Goal: Task Accomplishment & Management: Use online tool/utility

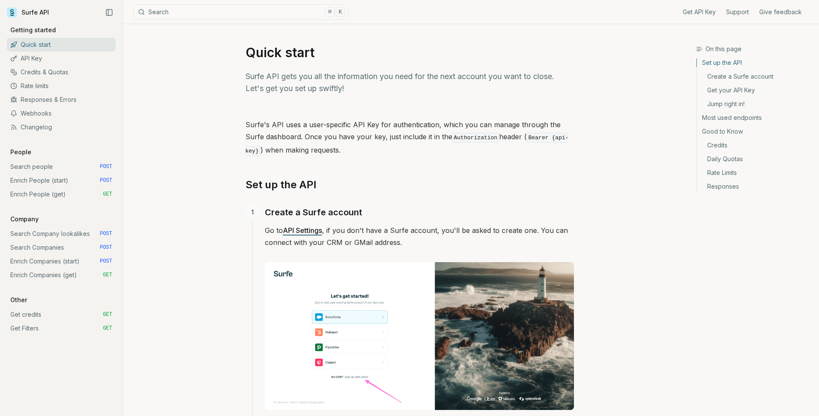
click at [81, 178] on link "Enrich People (start) POST" at bounding box center [61, 181] width 109 height 14
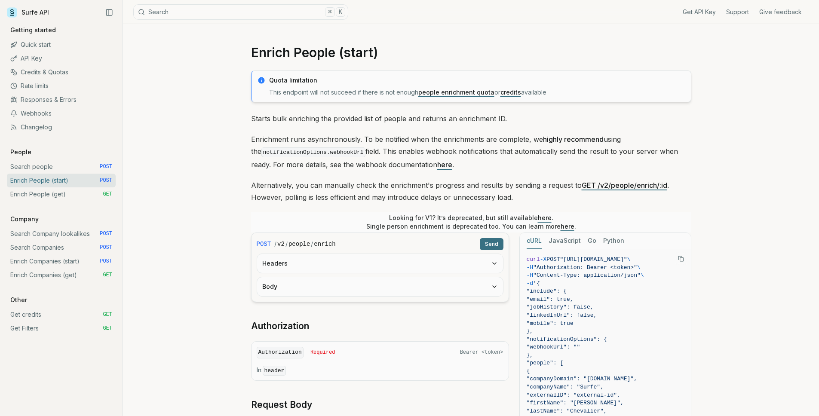
click at [319, 269] on button "Headers" at bounding box center [380, 263] width 246 height 19
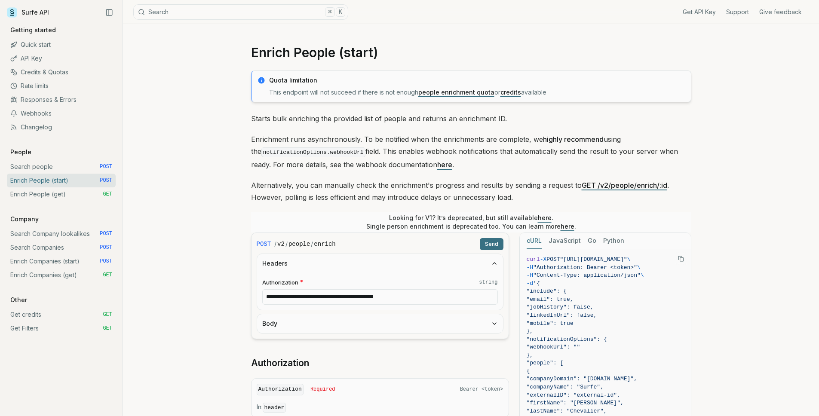
click at [319, 323] on button "Body" at bounding box center [380, 323] width 246 height 19
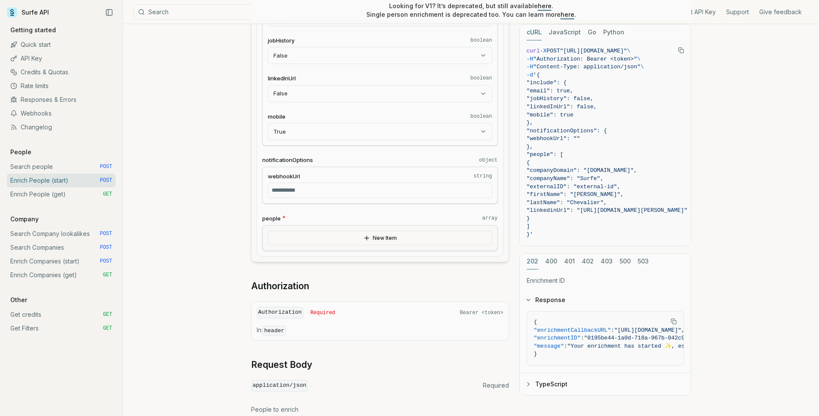
scroll to position [358, 0]
click at [414, 242] on button "New Item" at bounding box center [380, 237] width 224 height 15
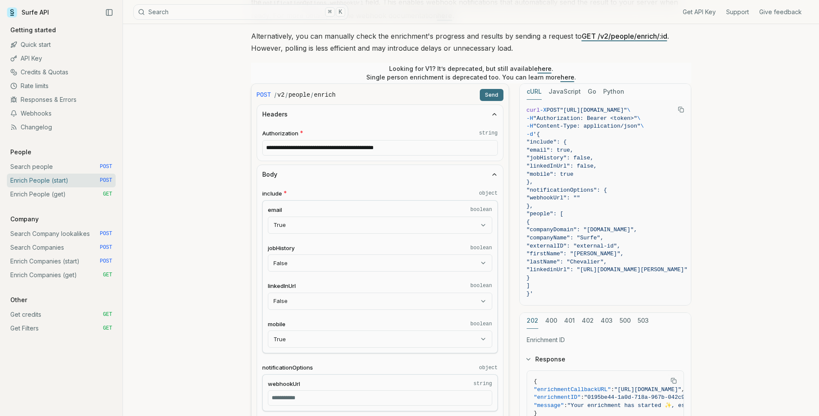
scroll to position [144, 0]
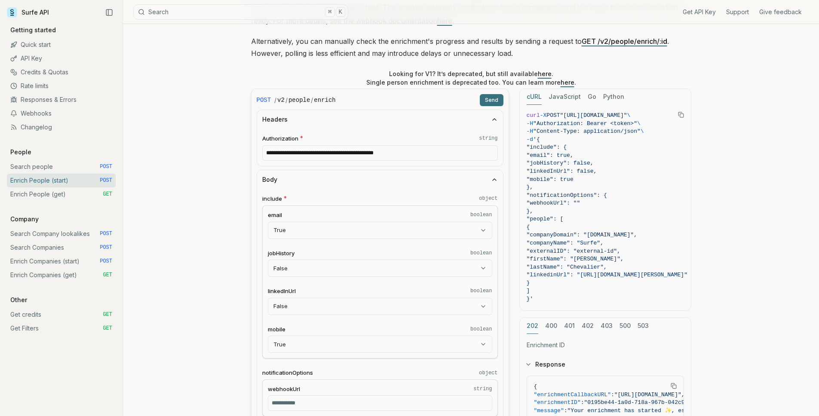
click at [489, 99] on button "Send" at bounding box center [492, 100] width 24 height 12
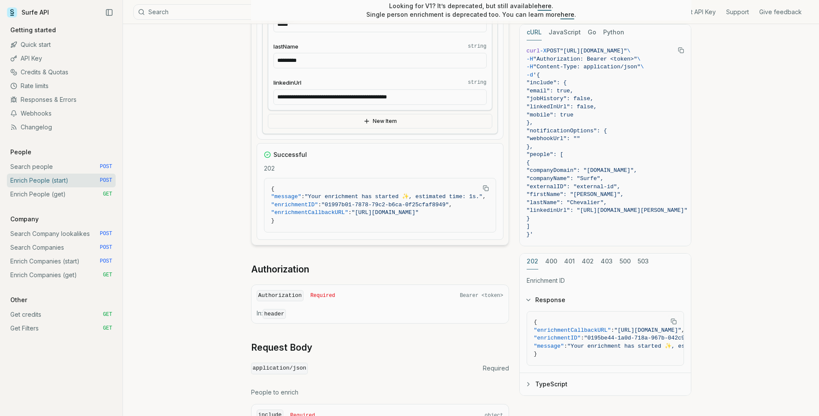
scroll to position [704, 0]
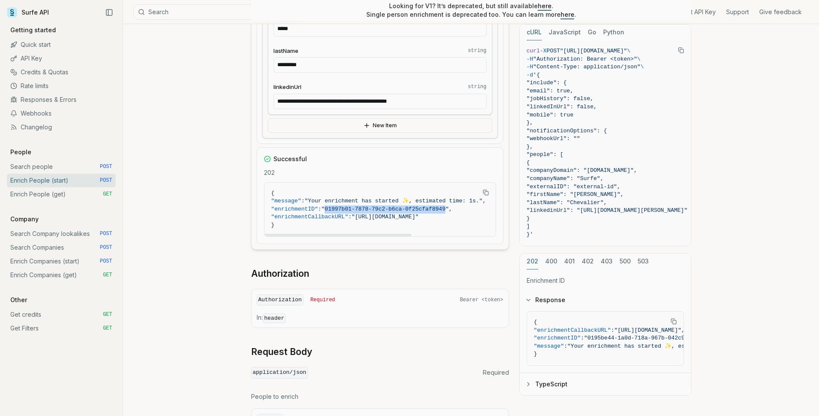
drag, startPoint x: 334, startPoint y: 207, endPoint x: 456, endPoint y: 209, distance: 122.1
click at [449, 210] on span ""01997b01-7878-79c2-b6ca-0f25cfaf8949"" at bounding box center [385, 209] width 127 height 6
copy span "01997b01-7878-79c2-b6ca-0f25cfaf8949"
click at [87, 199] on link "Enrich People (get) GET" at bounding box center [61, 194] width 109 height 14
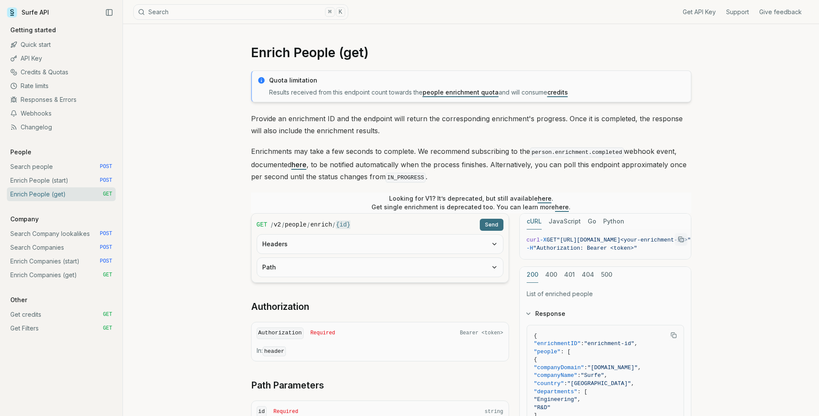
click at [352, 244] on button "Headers" at bounding box center [380, 244] width 246 height 19
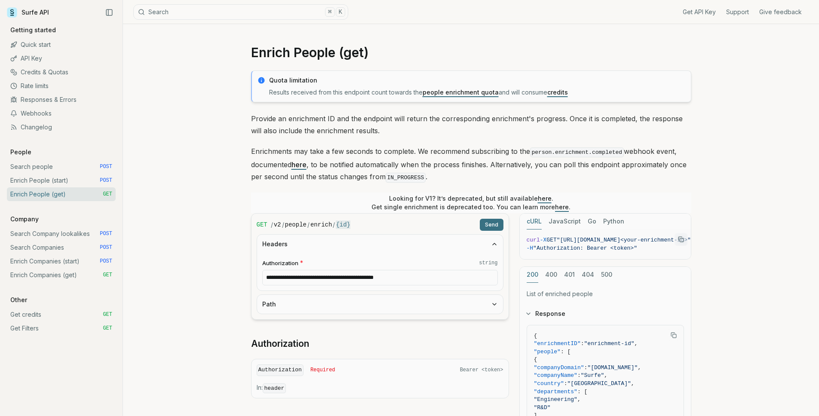
click at [340, 298] on button "Path" at bounding box center [380, 304] width 246 height 19
click at [335, 333] on input "id * string" at bounding box center [380, 337] width 236 height 15
paste input "**********"
type input "**********"
click at [495, 225] on button "Send" at bounding box center [492, 225] width 24 height 12
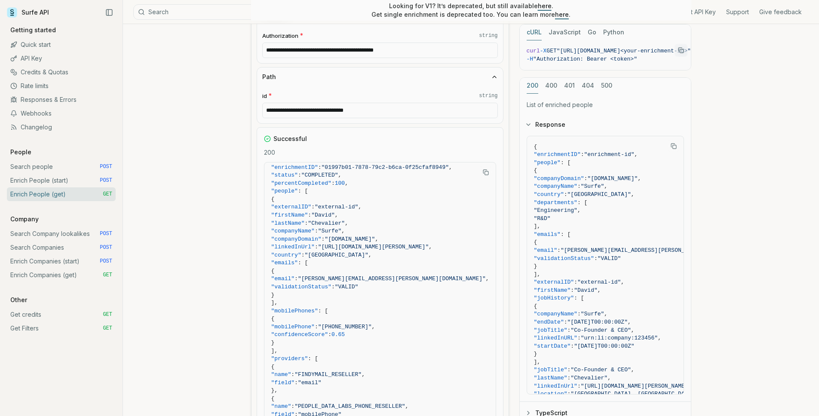
scroll to position [15, 0]
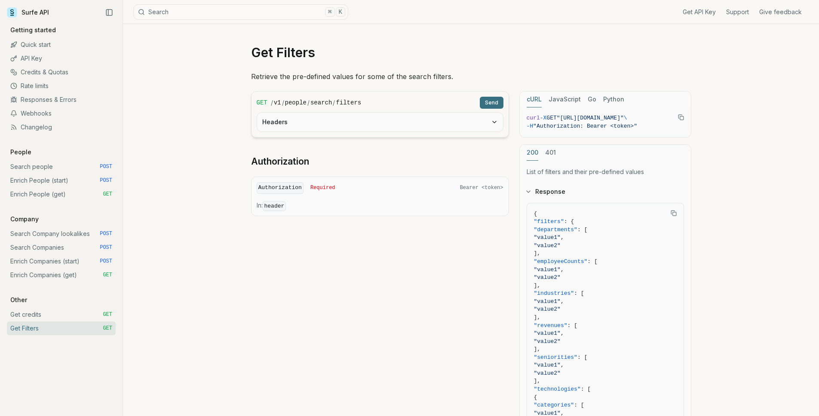
click at [381, 130] on button "Headers" at bounding box center [380, 122] width 246 height 19
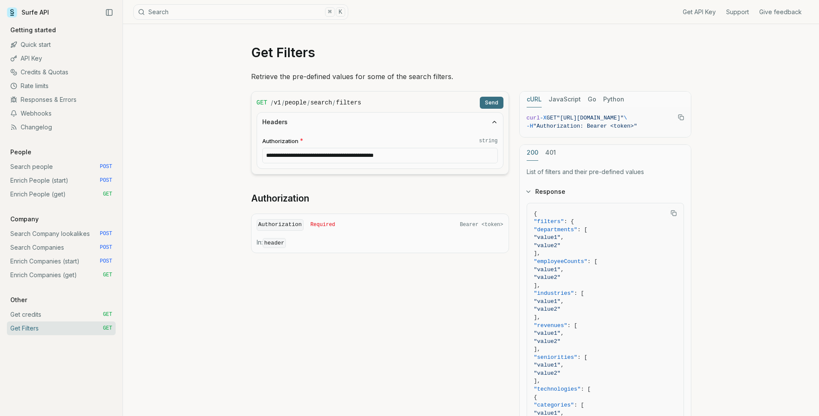
click at [492, 102] on button "Send" at bounding box center [492, 103] width 24 height 12
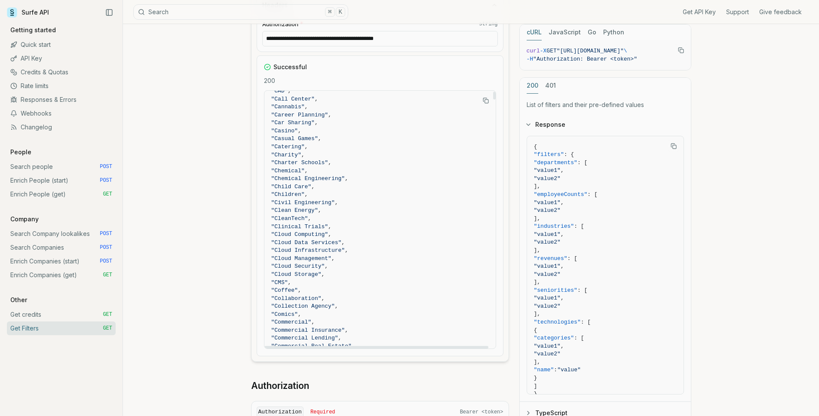
scroll to position [780, 0]
click at [328, 232] on span ""Cloud Computing"" at bounding box center [299, 231] width 57 height 6
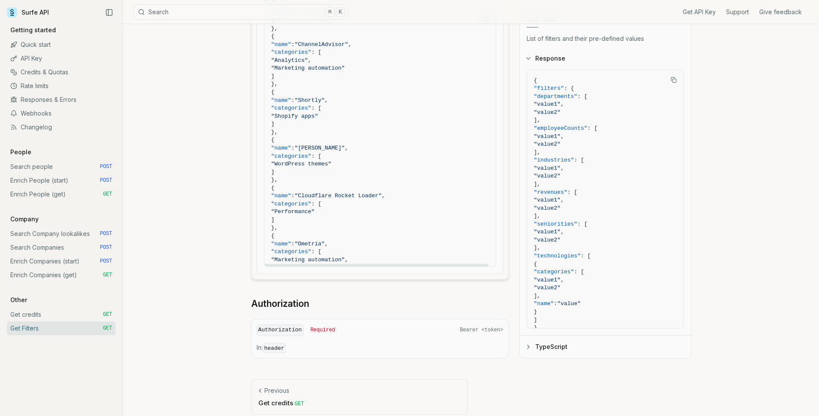
scroll to position [5548, 0]
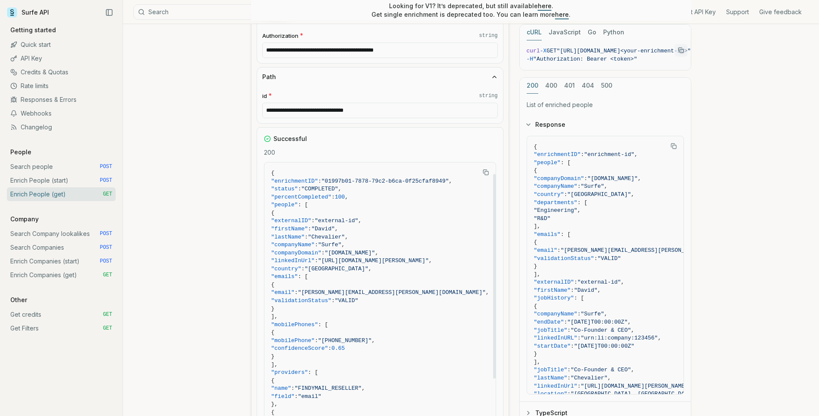
scroll to position [15, 0]
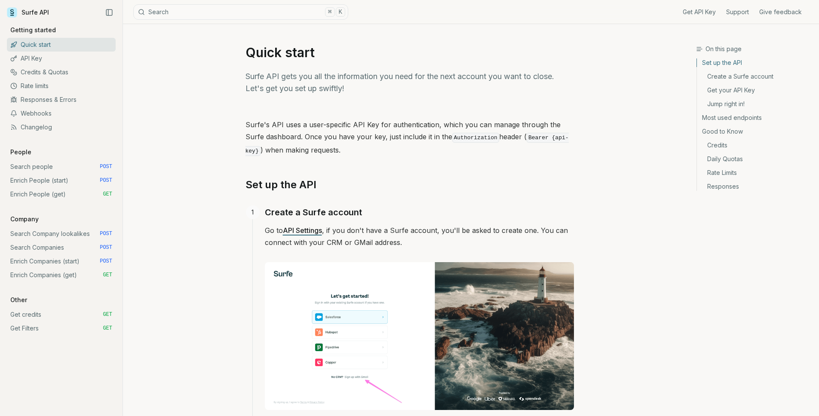
click at [74, 184] on link "Enrich People (start) POST" at bounding box center [61, 181] width 109 height 14
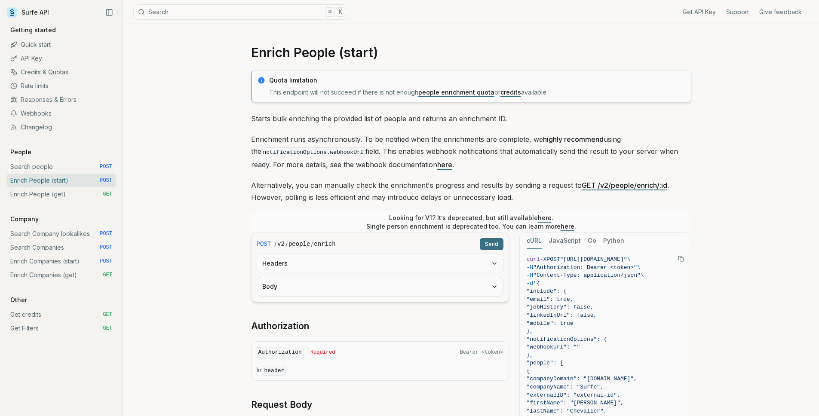
click at [313, 264] on button "Headers" at bounding box center [380, 263] width 246 height 19
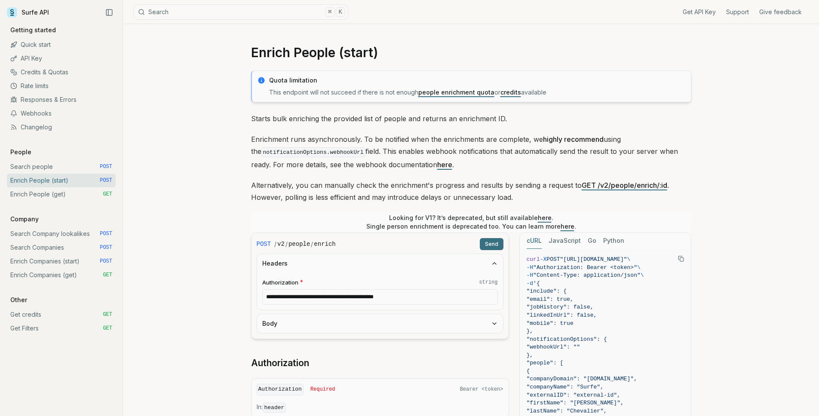
click at [322, 333] on form "**********" at bounding box center [380, 286] width 258 height 107
click at [381, 332] on button "Body" at bounding box center [380, 323] width 246 height 19
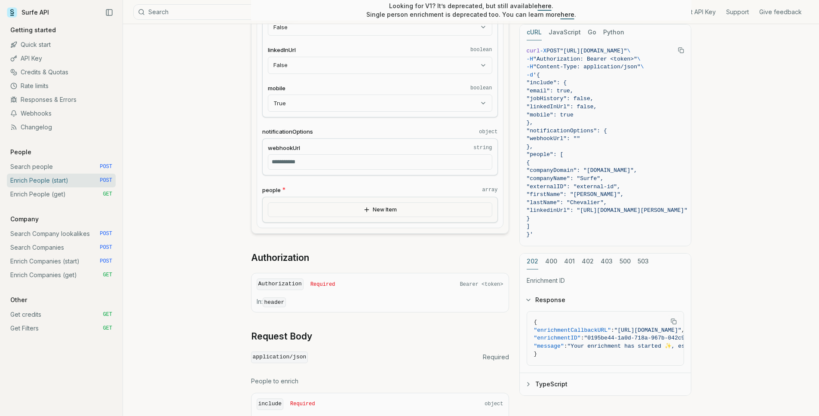
scroll to position [390, 0]
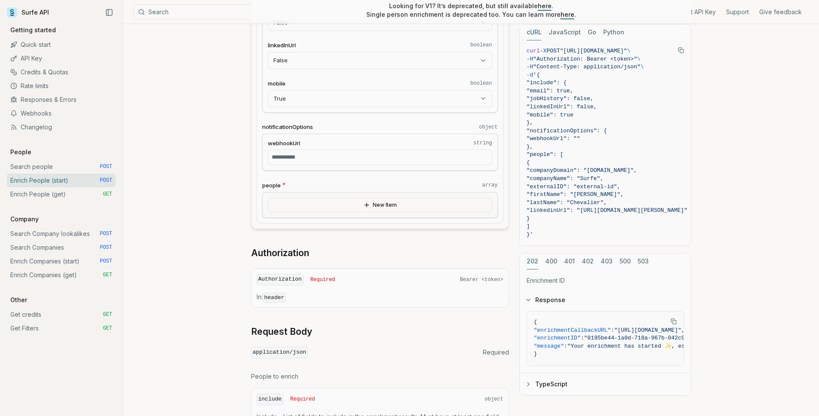
click at [385, 201] on button "New Item" at bounding box center [380, 205] width 224 height 15
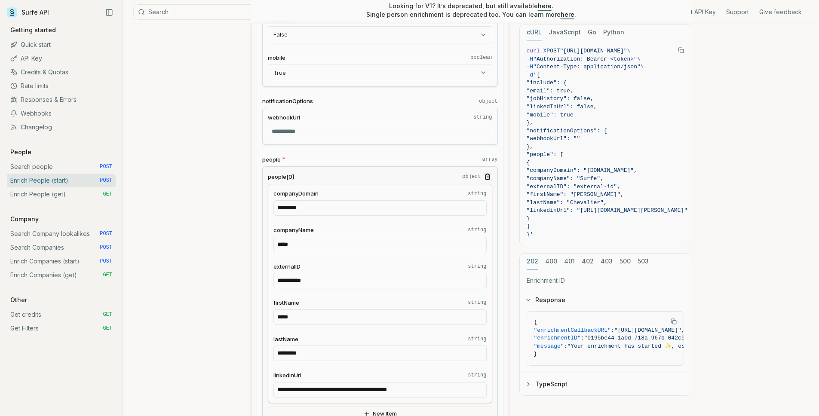
scroll to position [424, 0]
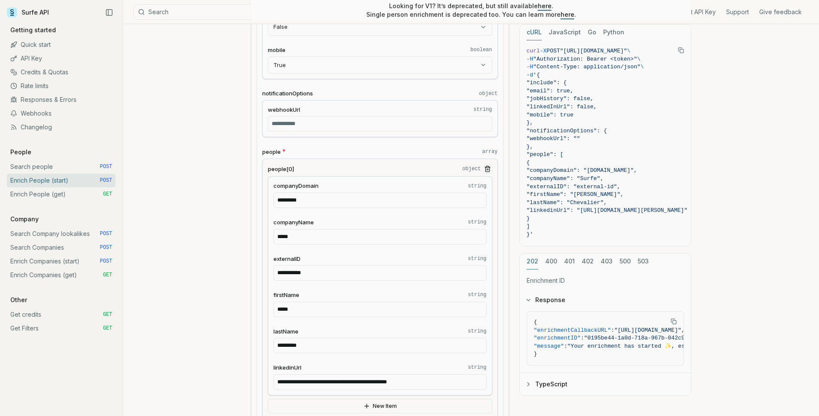
drag, startPoint x: 340, startPoint y: 203, endPoint x: 226, endPoint y: 199, distance: 113.6
click at [231, 198] on article "**********" at bounding box center [471, 218] width 482 height 1235
drag, startPoint x: 310, startPoint y: 310, endPoint x: 237, endPoint y: 301, distance: 72.7
click at [238, 302] on article "**********" at bounding box center [471, 218] width 482 height 1235
type input "******"
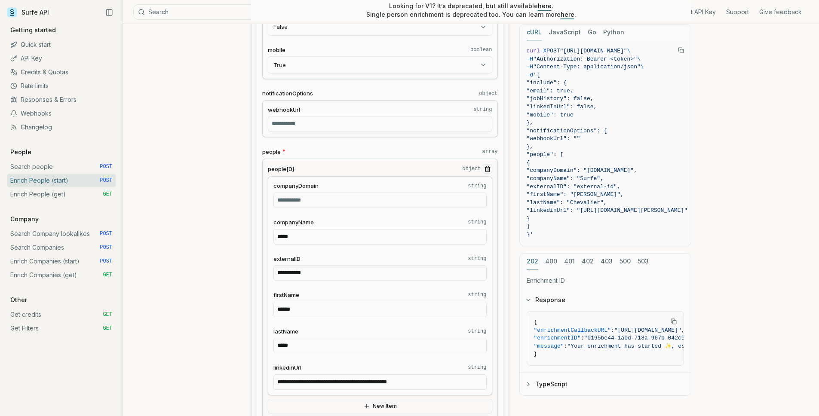
type input "*****"
click at [409, 379] on input "**********" at bounding box center [379, 381] width 213 height 15
paste input "text"
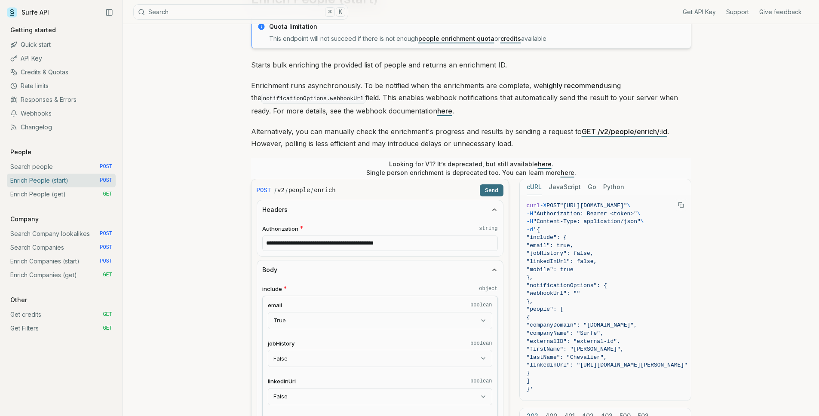
type input "**********"
click at [486, 188] on button "Send" at bounding box center [492, 190] width 24 height 12
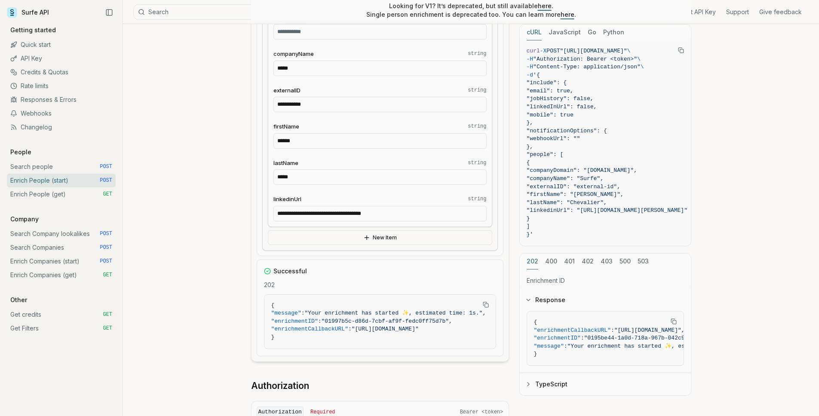
scroll to position [593, 0]
drag, startPoint x: 336, startPoint y: 317, endPoint x: 456, endPoint y: 318, distance: 119.5
click at [449, 318] on span ""01997b5c-d86d-7cbf-af9f-fedc0ff75d7b"" at bounding box center [385, 320] width 127 height 6
copy span "01997b5c-d86d-7cbf-af9f-fedc0ff75d7b"
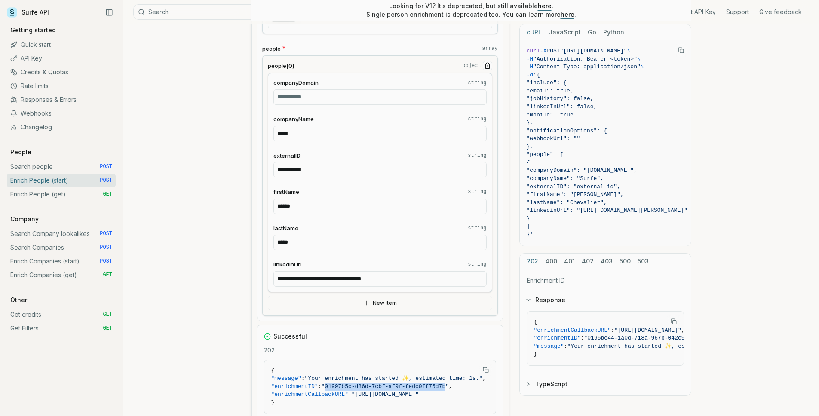
scroll to position [526, 0]
click at [329, 248] on input "*****" at bounding box center [379, 242] width 213 height 15
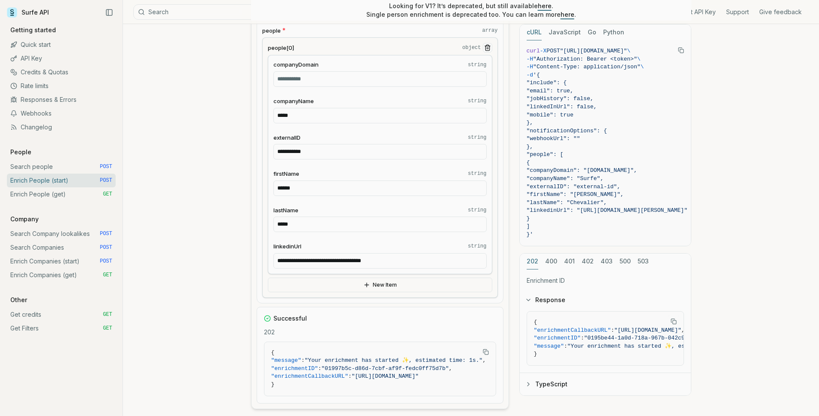
scroll to position [550, 0]
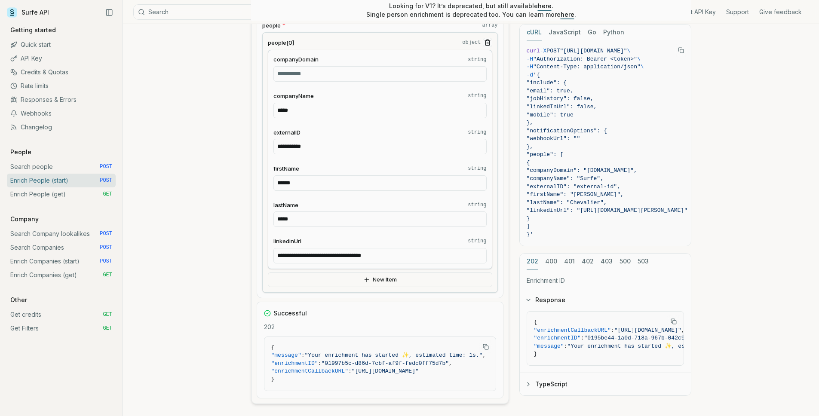
click at [92, 196] on link "Enrich People (get) GET" at bounding box center [61, 194] width 109 height 14
drag, startPoint x: 336, startPoint y: 362, endPoint x: 455, endPoint y: 363, distance: 119.1
click at [449, 363] on span ""01997b5c-d86d-7cbf-af9f-fedc0ff75d7b"" at bounding box center [385, 363] width 127 height 6
copy span "01997b5c-d86d-7cbf-af9f-fedc0ff75d7b"
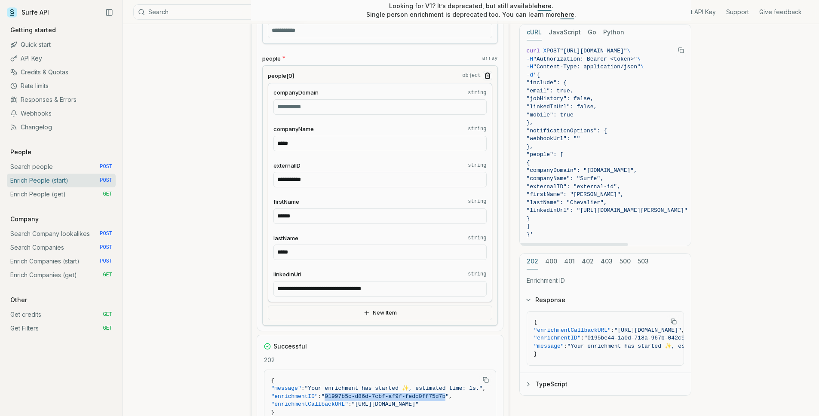
scroll to position [516, 0]
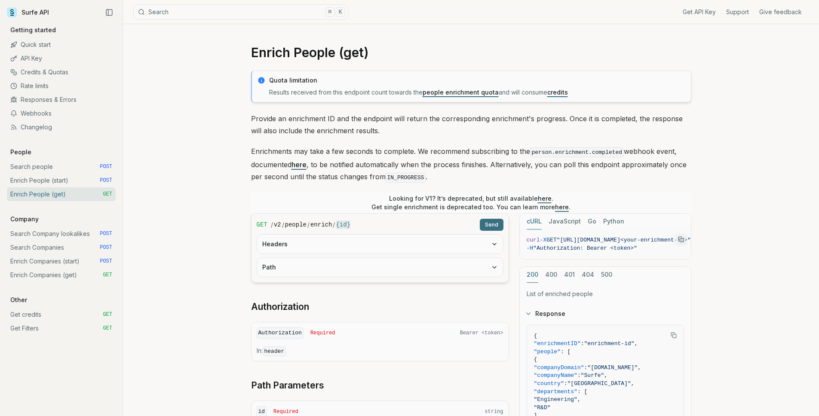
click at [377, 242] on button "Headers" at bounding box center [380, 244] width 246 height 19
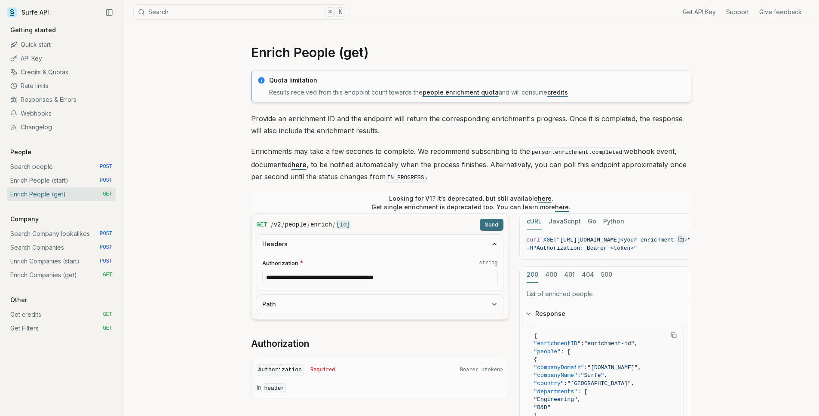
click at [349, 300] on button "Path" at bounding box center [380, 304] width 246 height 19
click at [288, 334] on input "id * string" at bounding box center [380, 337] width 236 height 15
paste input "**********"
type input "**********"
click at [502, 219] on button "Send" at bounding box center [492, 225] width 24 height 12
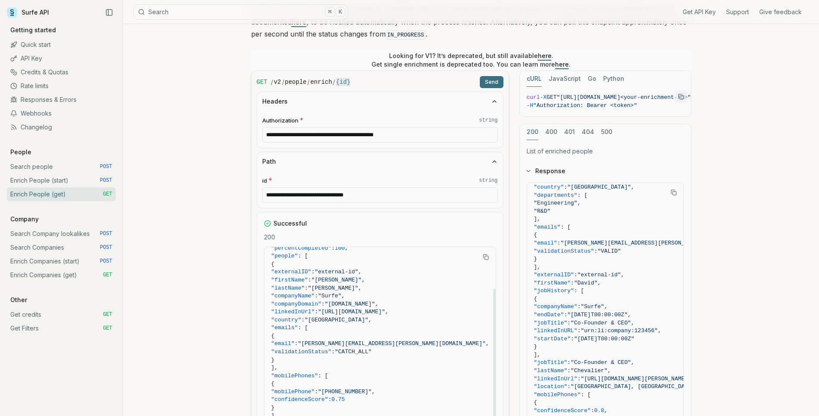
scroll to position [67, 0]
